Goal: Information Seeking & Learning: Find specific fact

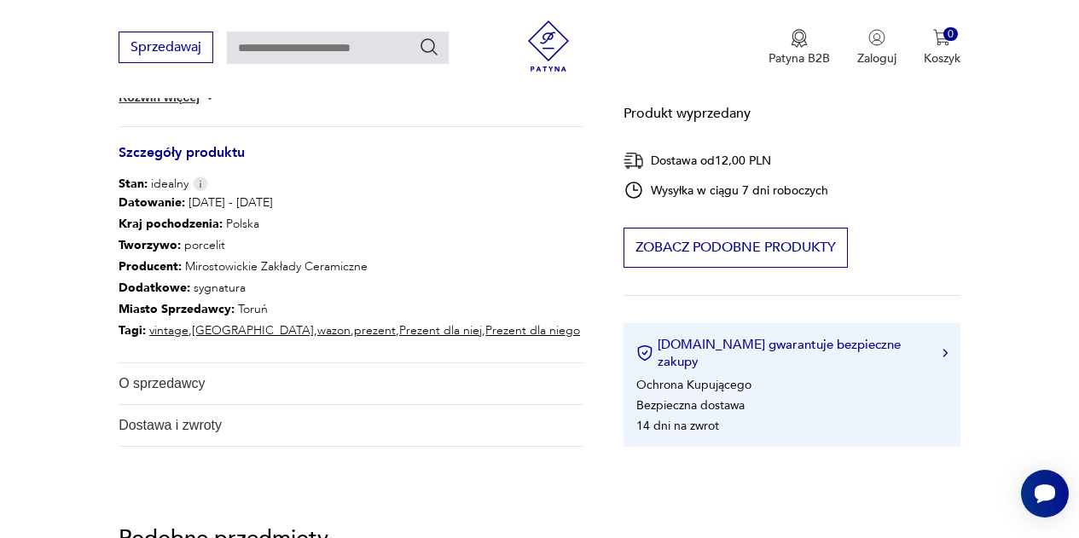
scroll to position [768, 0]
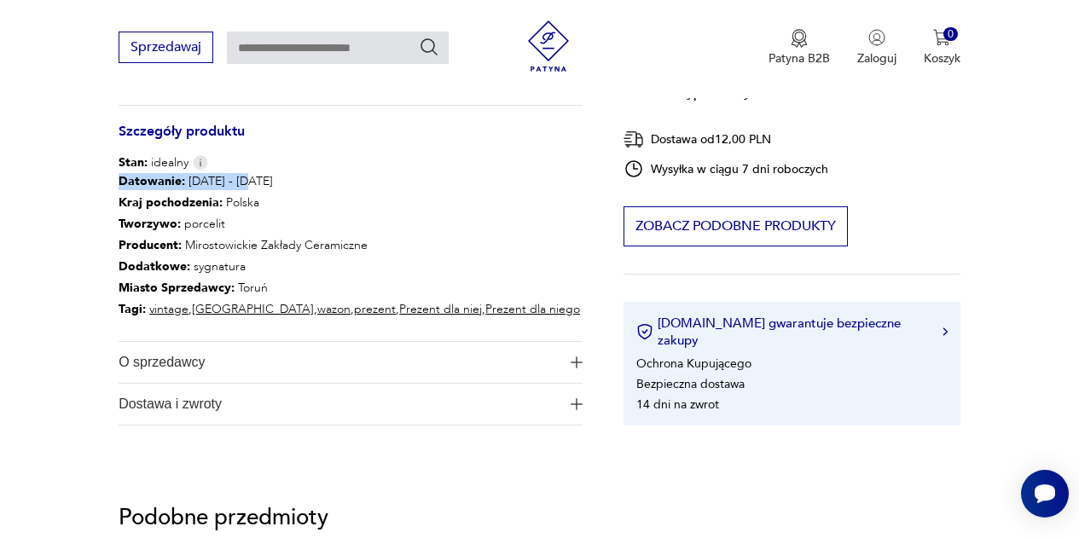
drag, startPoint x: 122, startPoint y: 177, endPoint x: 281, endPoint y: 161, distance: 160.2
click at [348, 174] on p "Datowanie : [DATE] - [DATE]" at bounding box center [349, 181] width 461 height 21
copy p "Datowanie : [DATE] - [DATE]"
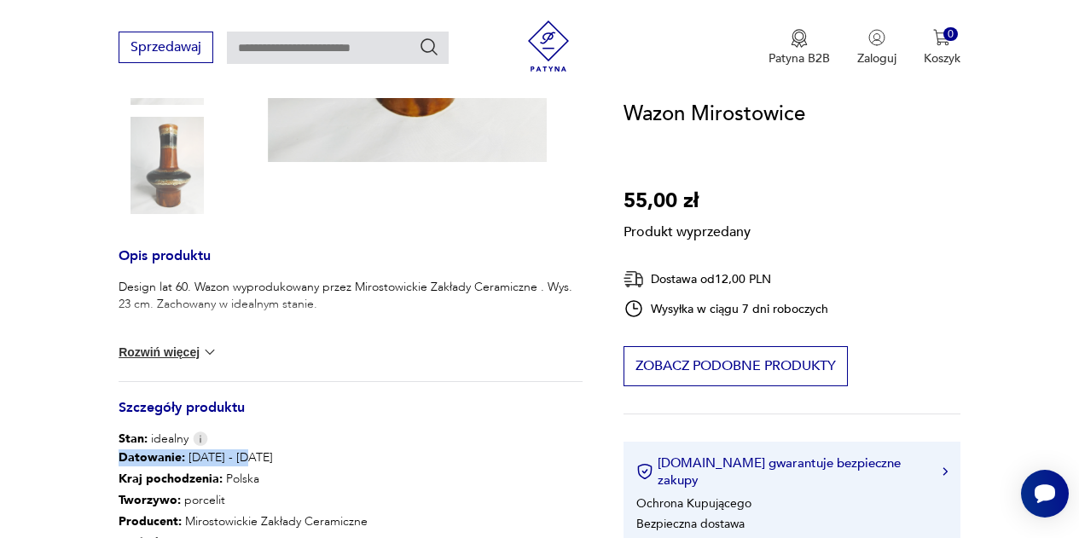
scroll to position [512, 0]
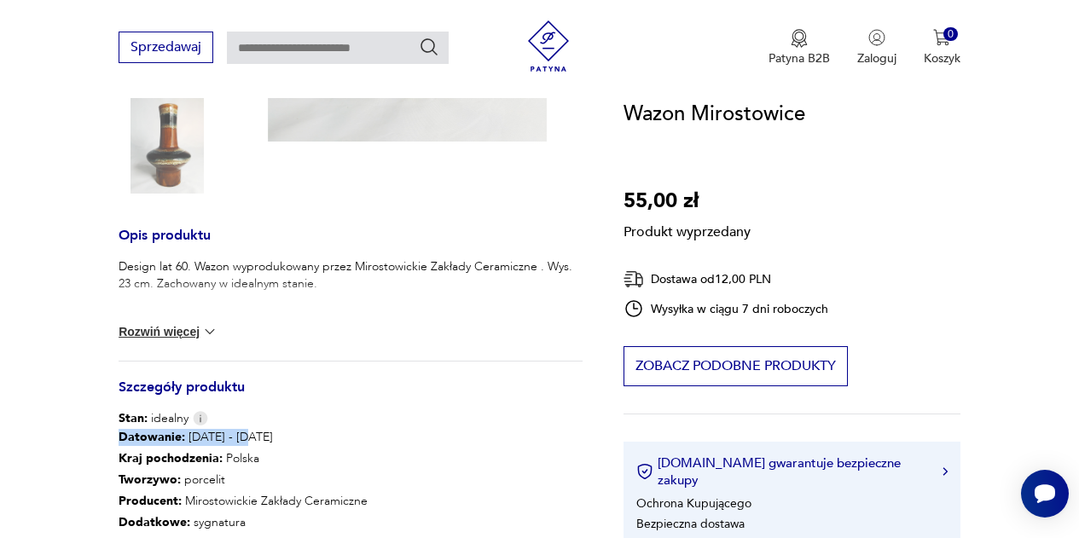
click at [199, 327] on button "Rozwiń więcej" at bounding box center [168, 331] width 99 height 17
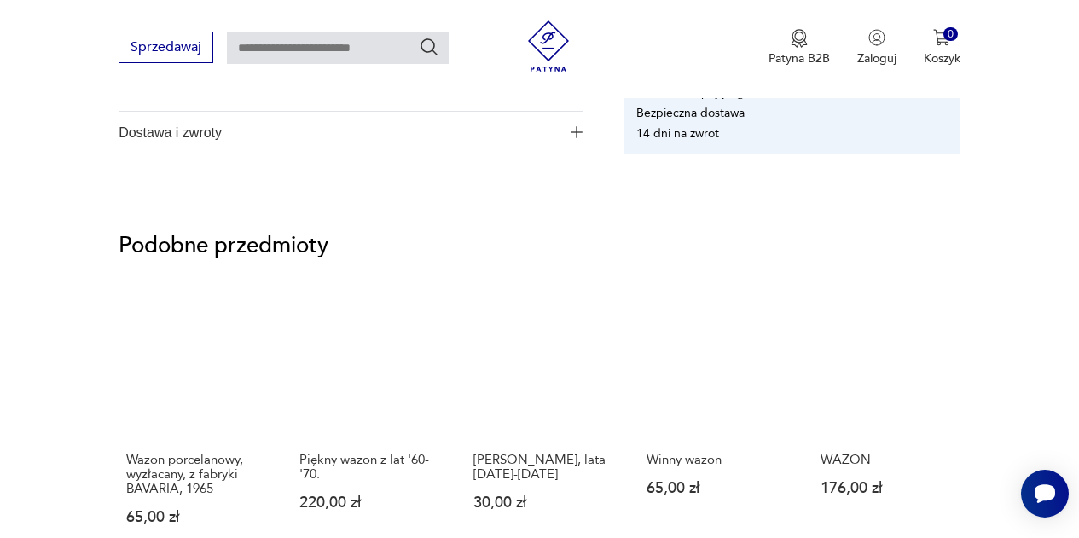
scroll to position [1109, 0]
